Goal: Find specific page/section

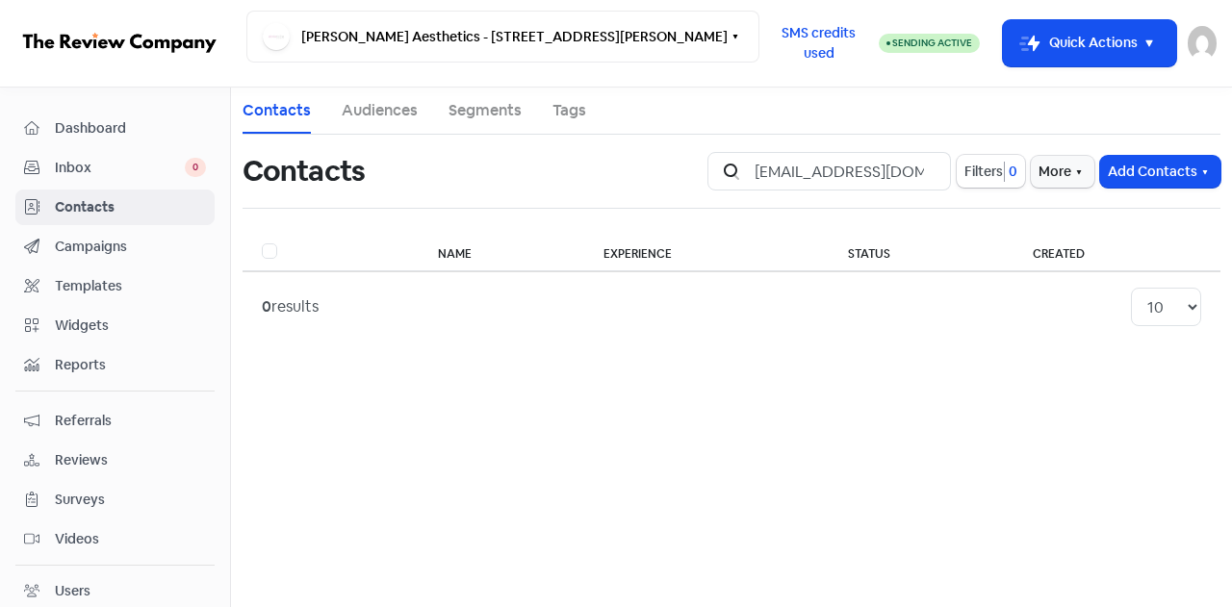
click at [82, 199] on span "Contacts" at bounding box center [130, 207] width 151 height 20
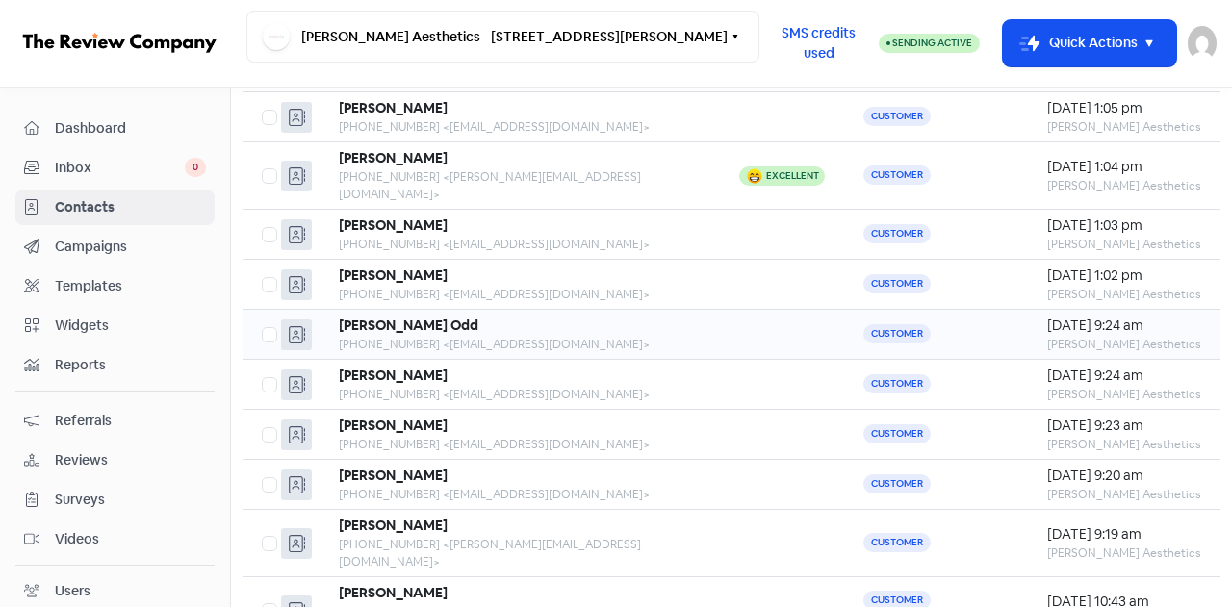
scroll to position [252, 0]
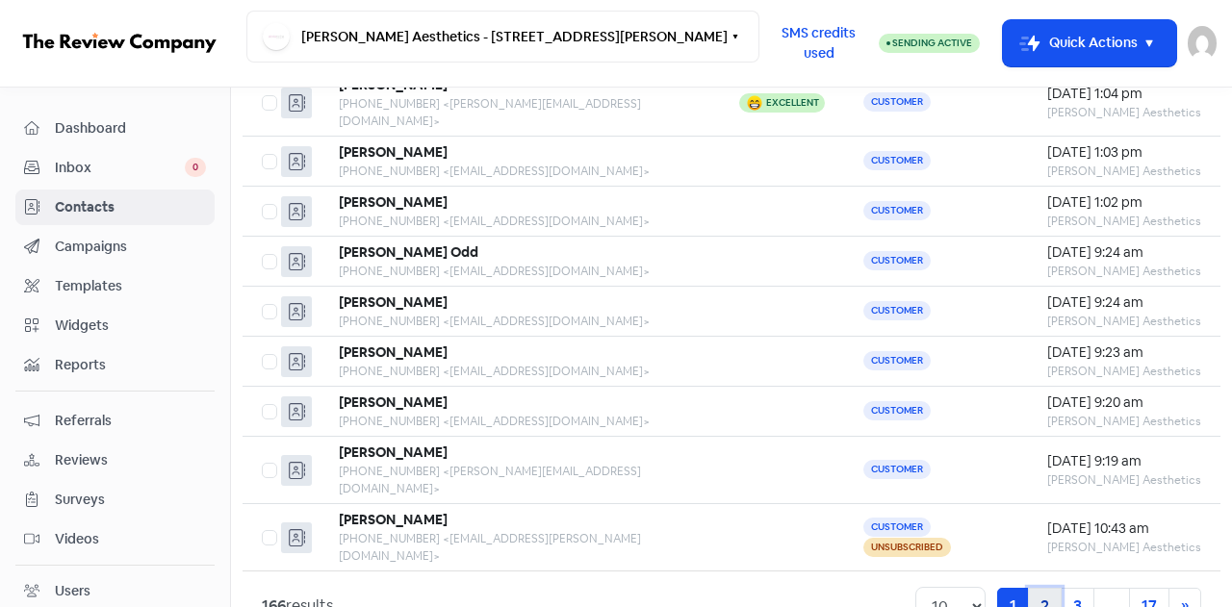
click at [1031, 588] on link "2" at bounding box center [1045, 606] width 34 height 37
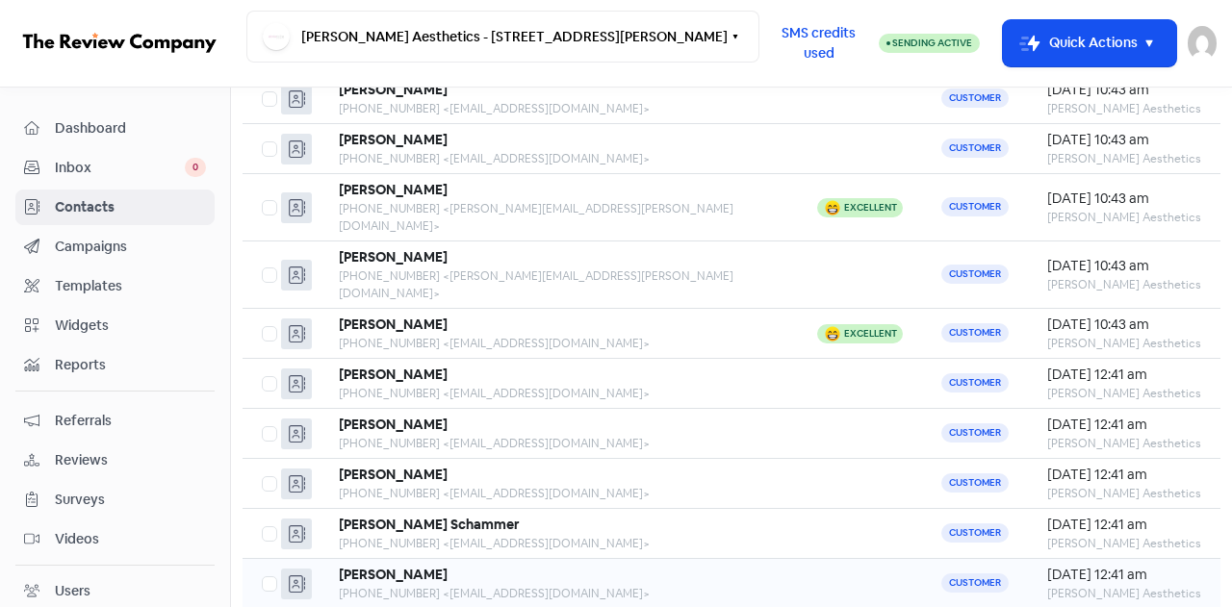
scroll to position [252, 0]
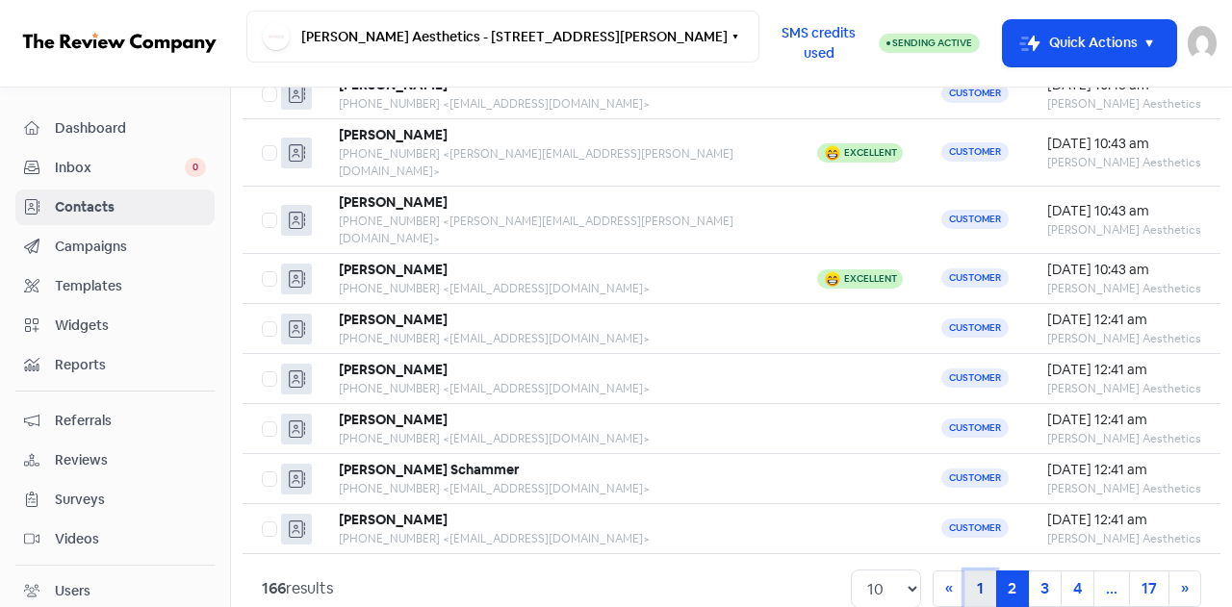
click at [972, 571] on link "1" at bounding box center [980, 589] width 32 height 37
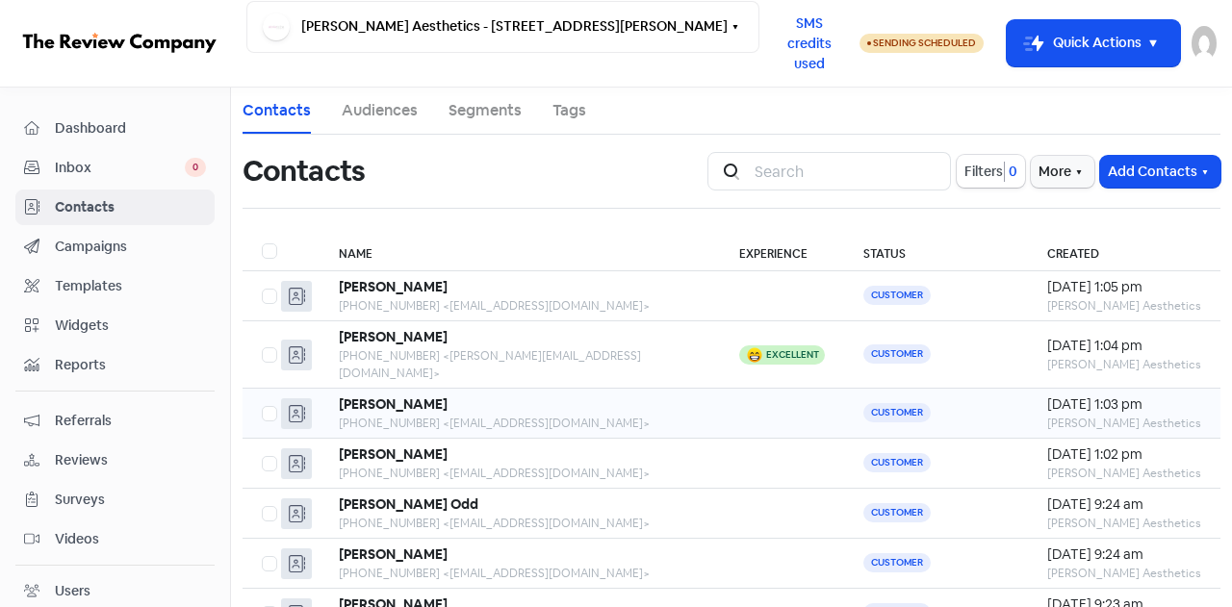
scroll to position [192, 0]
